Goal: Task Accomplishment & Management: Complete application form

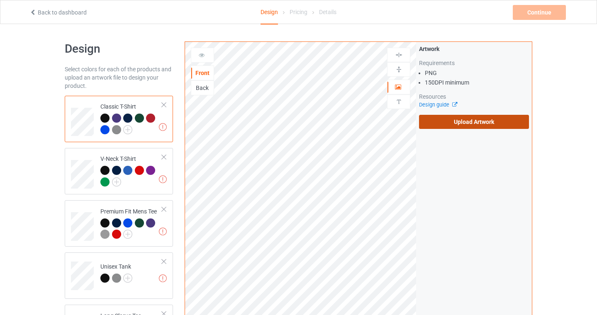
click at [467, 122] on label "Upload Artwork" at bounding box center [474, 122] width 110 height 14
click at [0, 0] on input "Upload Artwork" at bounding box center [0, 0] width 0 height 0
click at [475, 124] on label "Upload Artwork" at bounding box center [474, 122] width 110 height 14
click at [0, 0] on input "Upload Artwork" at bounding box center [0, 0] width 0 height 0
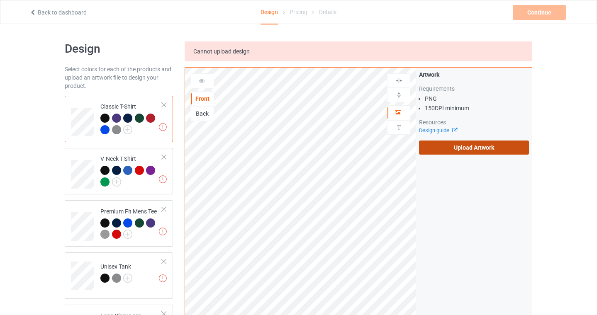
click at [448, 145] on label "Upload Artwork" at bounding box center [474, 148] width 110 height 14
click at [0, 0] on input "Upload Artwork" at bounding box center [0, 0] width 0 height 0
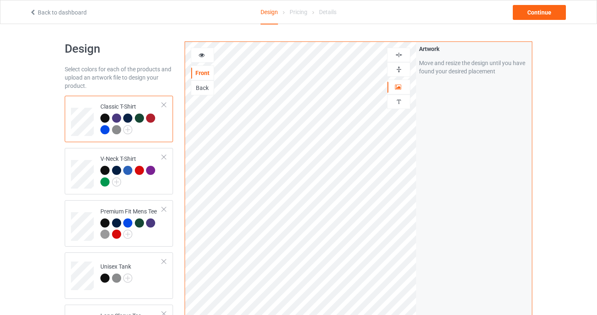
click at [401, 48] on div at bounding box center [398, 55] width 23 height 15
click at [396, 53] on img at bounding box center [399, 55] width 8 height 8
click at [548, 9] on div "Continue" at bounding box center [538, 12] width 53 height 15
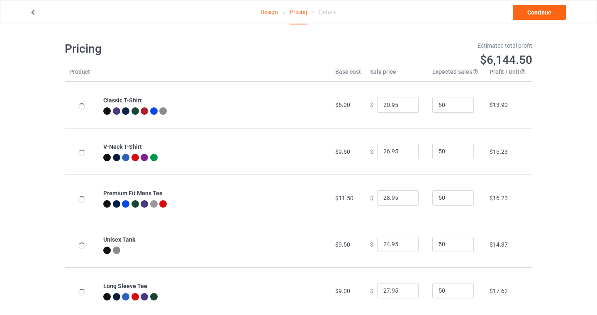
click at [547, 3] on div "Design Pricing Details Continue" at bounding box center [298, 11] width 549 height 23
click at [547, 14] on link "Continue" at bounding box center [538, 12] width 53 height 15
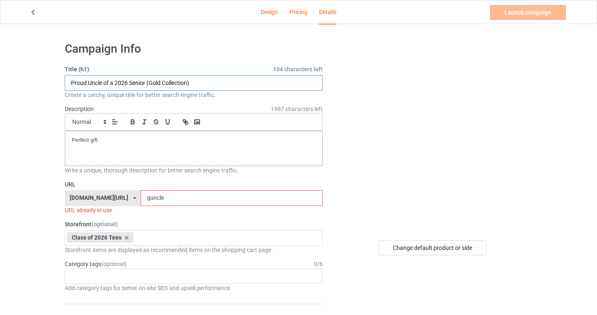
click at [93, 82] on input "Proud Uncle of a 2026 Senior (Gold Collection)" at bounding box center [194, 83] width 258 height 16
drag, startPoint x: 184, startPoint y: 82, endPoint x: 146, endPoint y: 84, distance: 38.2
click at [146, 84] on input "Proud Dad of a 2026 Senior (Gold Collection)" at bounding box center [194, 83] width 258 height 16
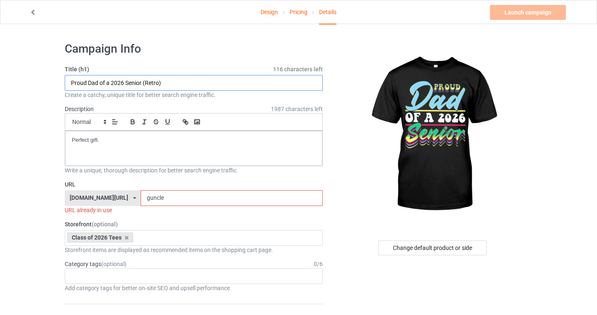
type input "Proud Dad of a 2026 Senior (Retro)"
click at [189, 44] on h1 "Campaign Info" at bounding box center [194, 48] width 258 height 15
click at [142, 197] on input "guncle" at bounding box center [232, 198] width 182 height 16
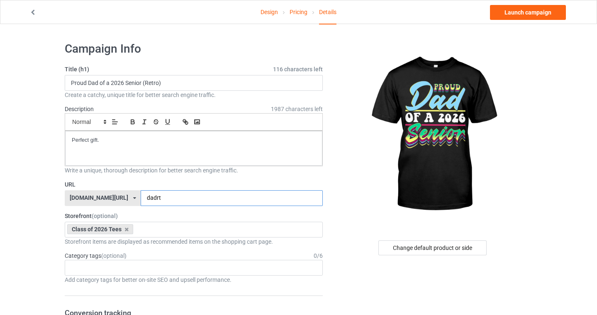
type input "dadrt"
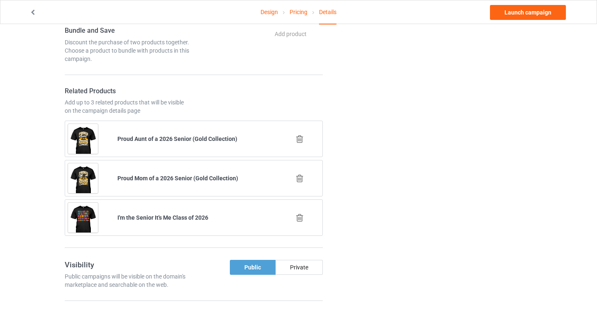
scroll to position [444, 0]
click at [297, 180] on icon at bounding box center [299, 178] width 10 height 9
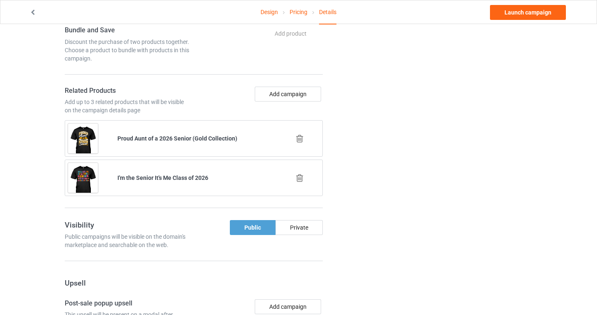
click at [300, 141] on icon at bounding box center [299, 138] width 10 height 9
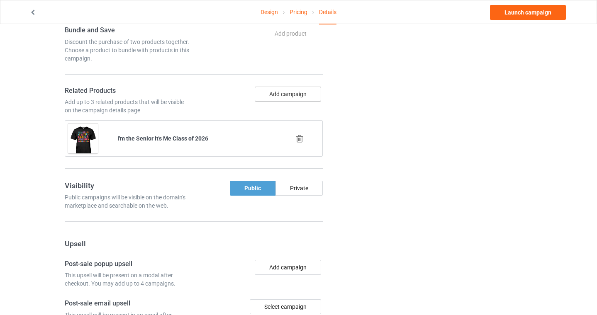
click at [293, 91] on button "Add campaign" at bounding box center [288, 94] width 66 height 15
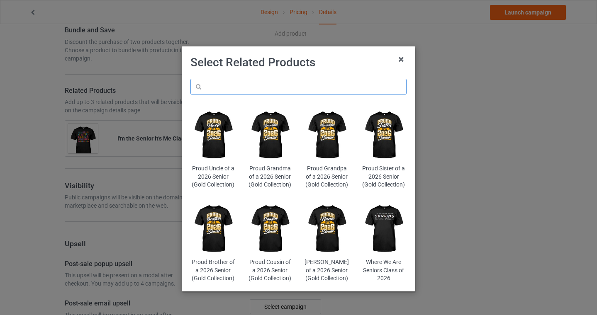
click at [264, 87] on input "text" at bounding box center [298, 87] width 216 height 16
type input "retro"
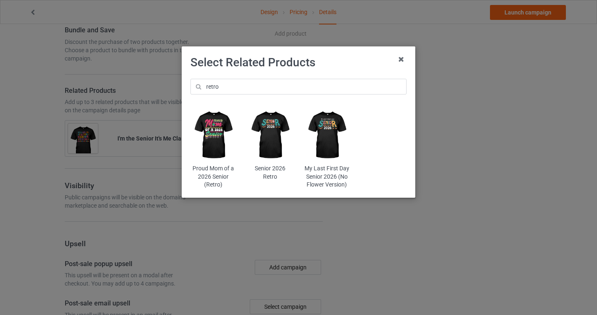
click at [217, 136] on img at bounding box center [212, 135] width 45 height 56
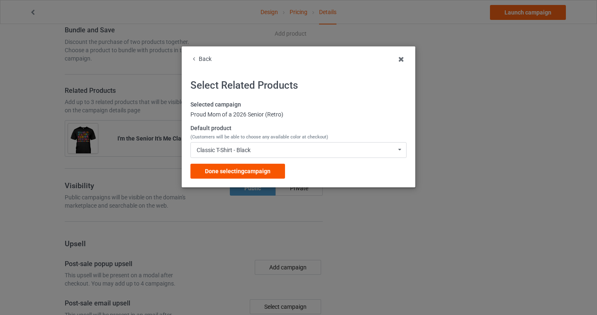
click at [234, 169] on span "Done selecting campaign" at bounding box center [238, 171] width 66 height 7
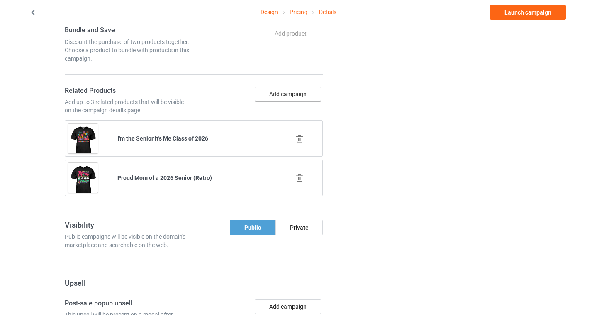
click at [277, 96] on button "Add campaign" at bounding box center [288, 94] width 66 height 15
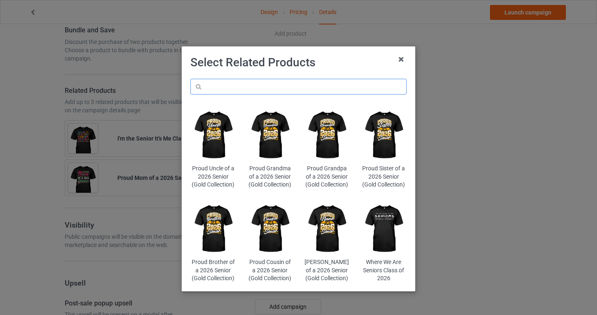
click at [280, 87] on input "text" at bounding box center [298, 87] width 216 height 16
type input "final chapter"
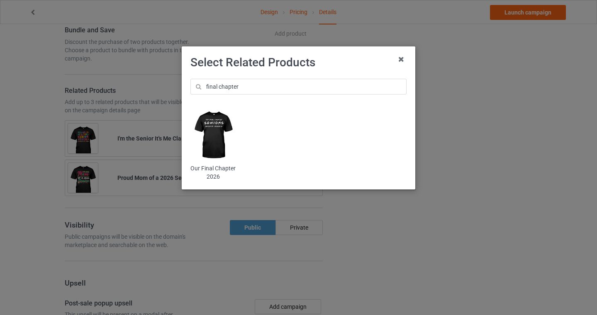
click at [223, 137] on img at bounding box center [212, 135] width 45 height 56
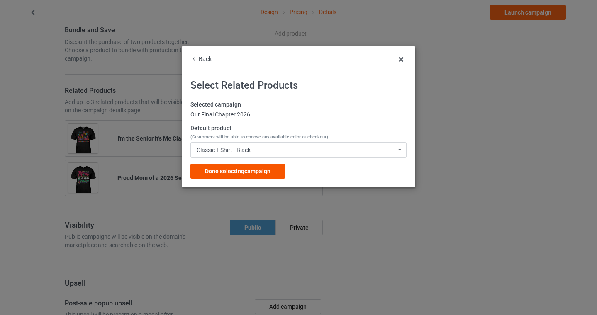
click at [221, 173] on span "Done selecting campaign" at bounding box center [238, 171] width 66 height 7
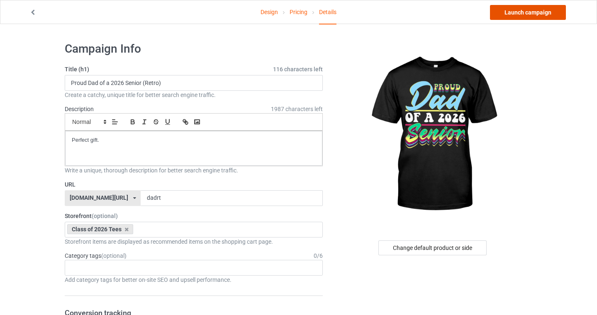
click at [546, 11] on link "Launch campaign" at bounding box center [528, 12] width 76 height 15
